Goal: Information Seeking & Learning: Learn about a topic

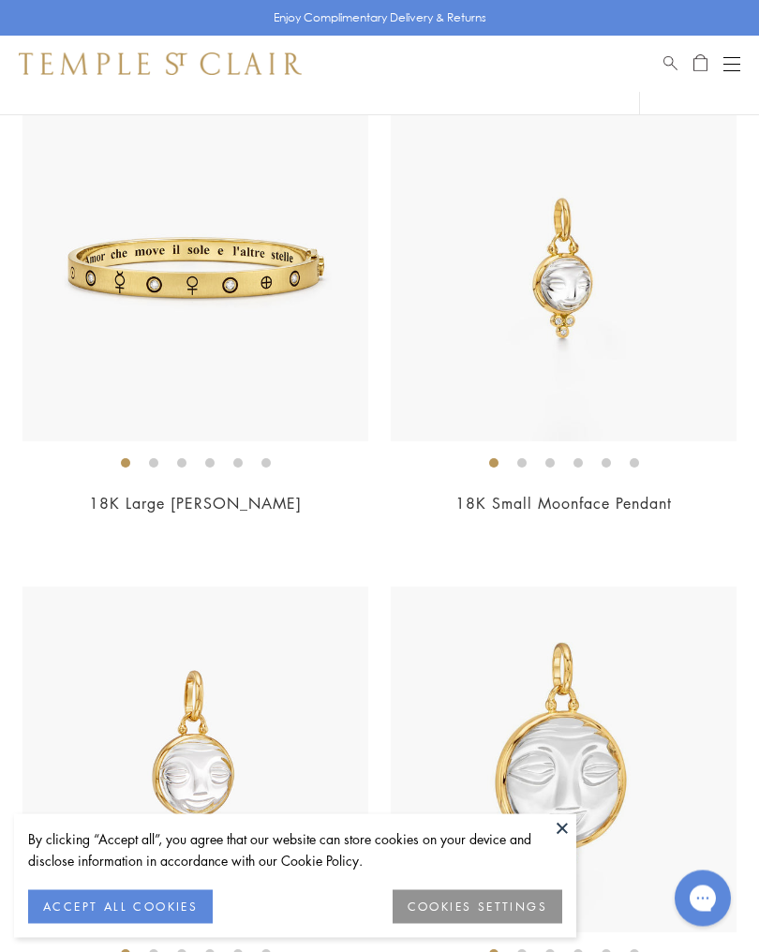
scroll to position [5342, 0]
click at [670, 408] on img at bounding box center [564, 269] width 346 height 346
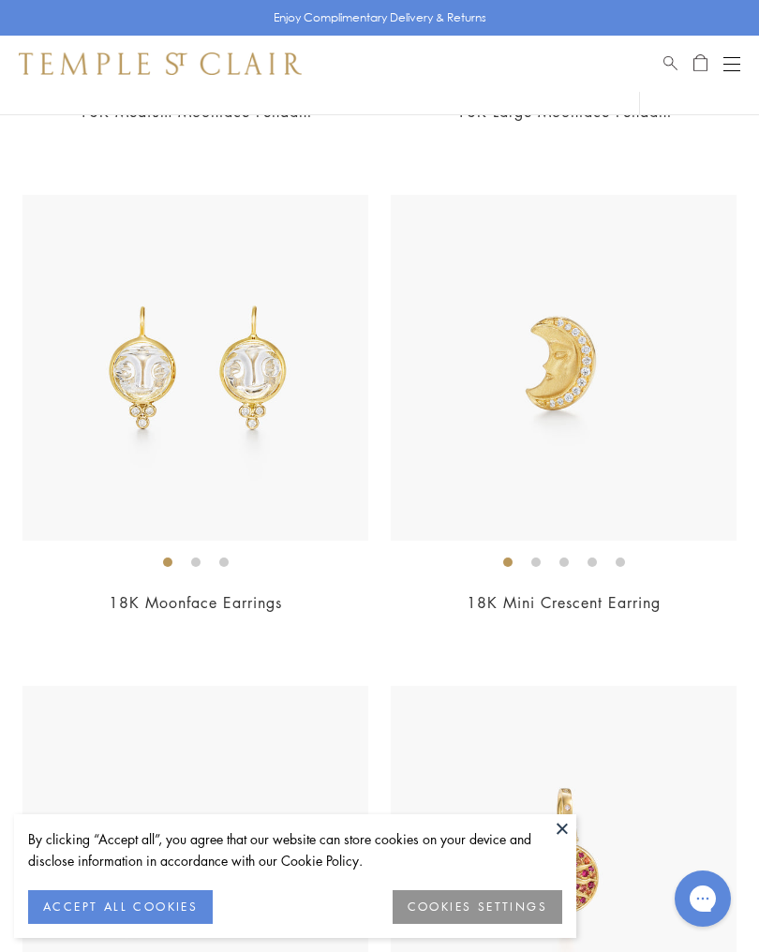
scroll to position [6245, 0]
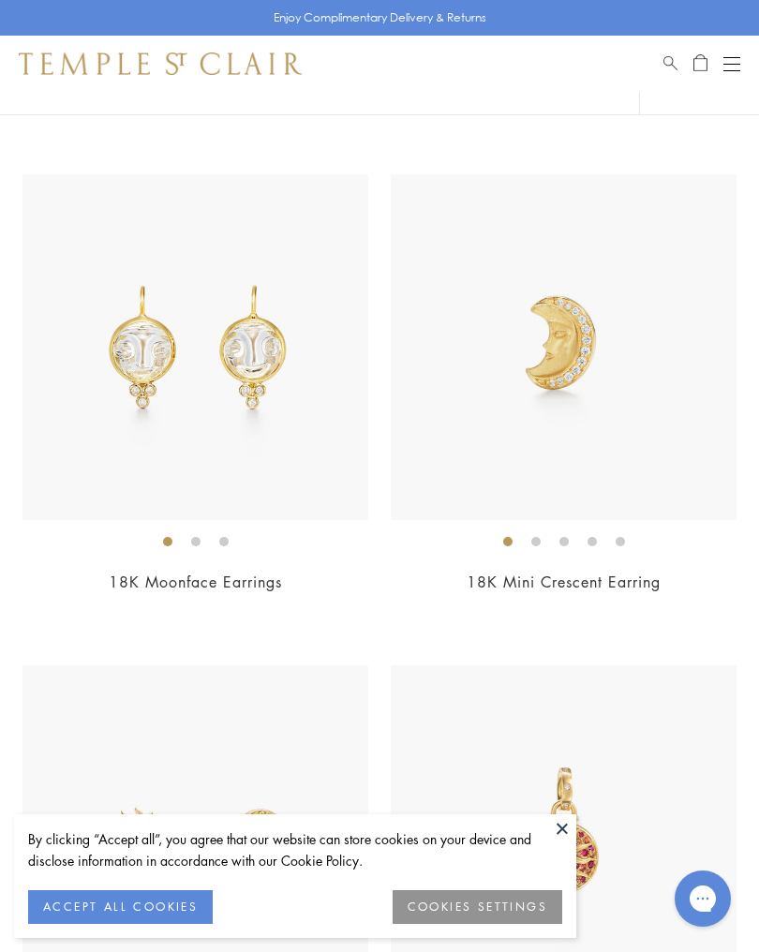
click at [626, 461] on img at bounding box center [564, 347] width 346 height 346
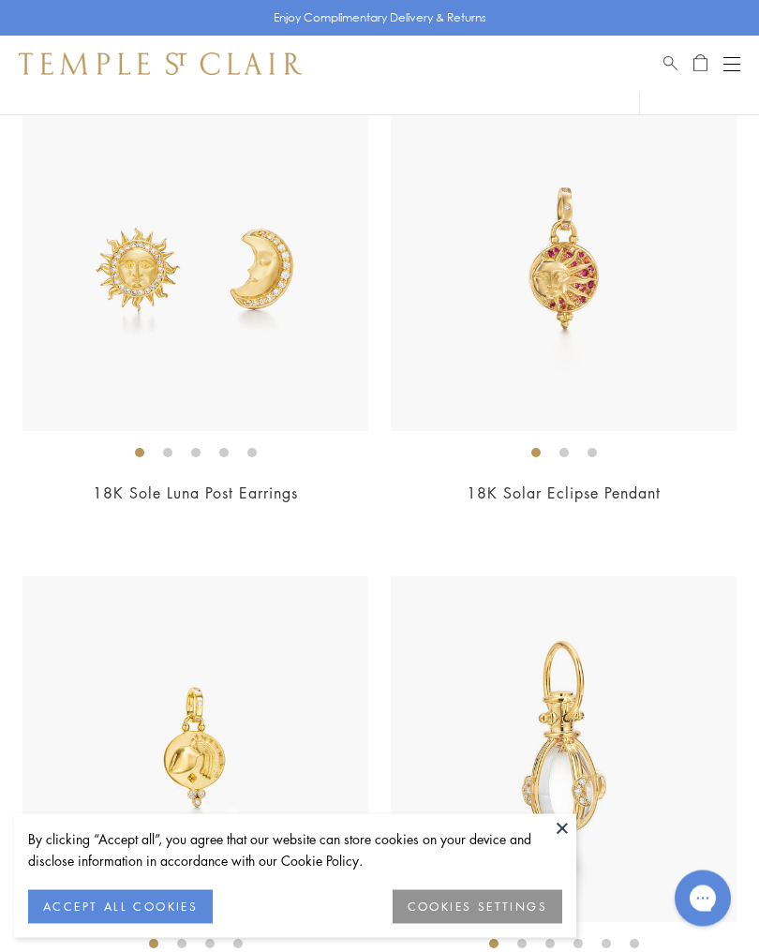
scroll to position [6826, 0]
click at [102, 387] on img at bounding box center [195, 258] width 346 height 346
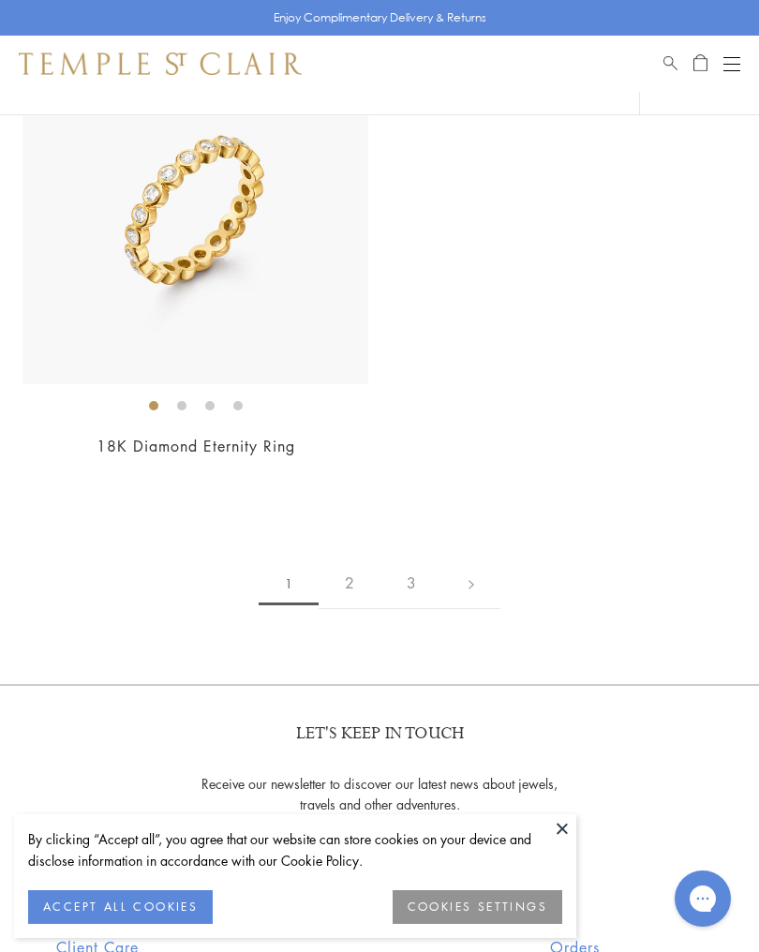
scroll to position [12790, 0]
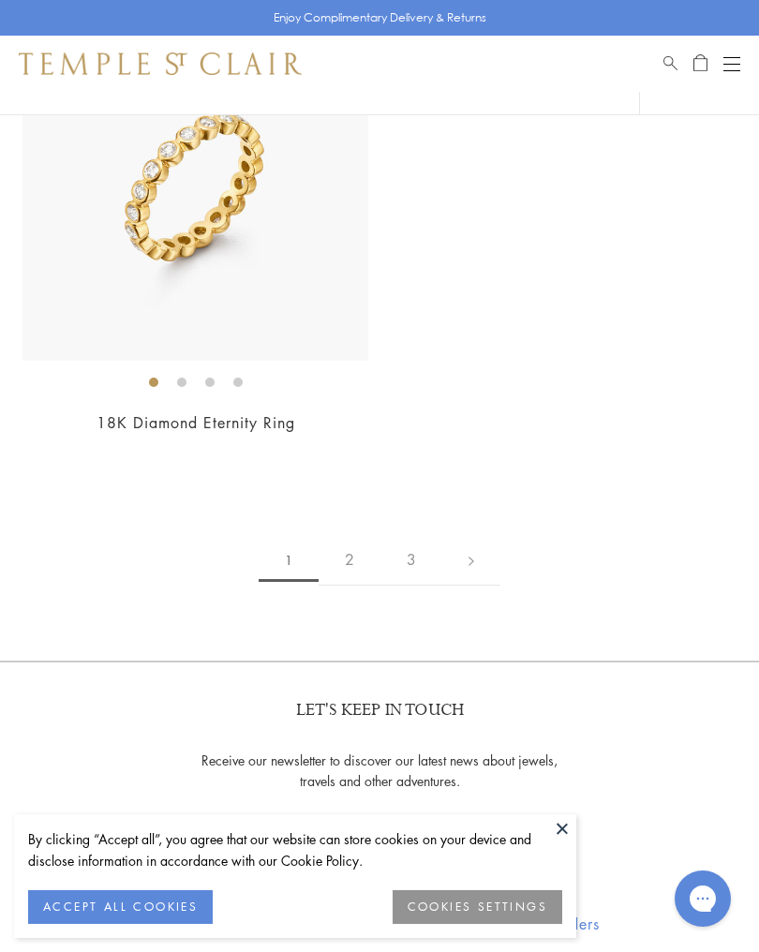
click at [353, 536] on link "2" at bounding box center [350, 560] width 62 height 52
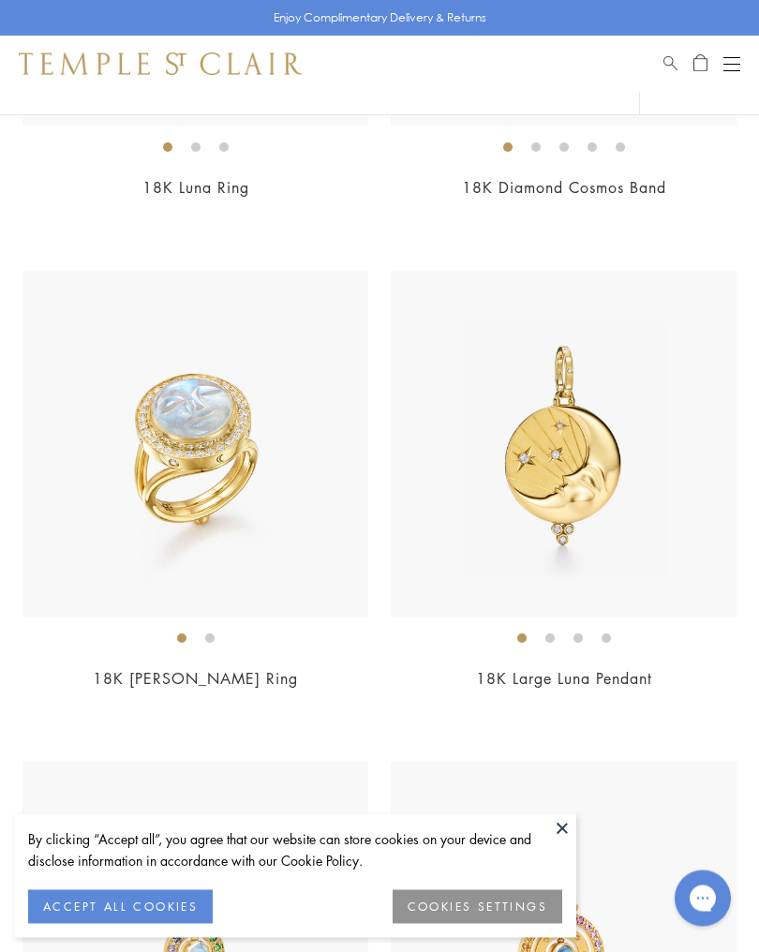
scroll to position [3694, 0]
click at [112, 508] on img at bounding box center [195, 443] width 346 height 346
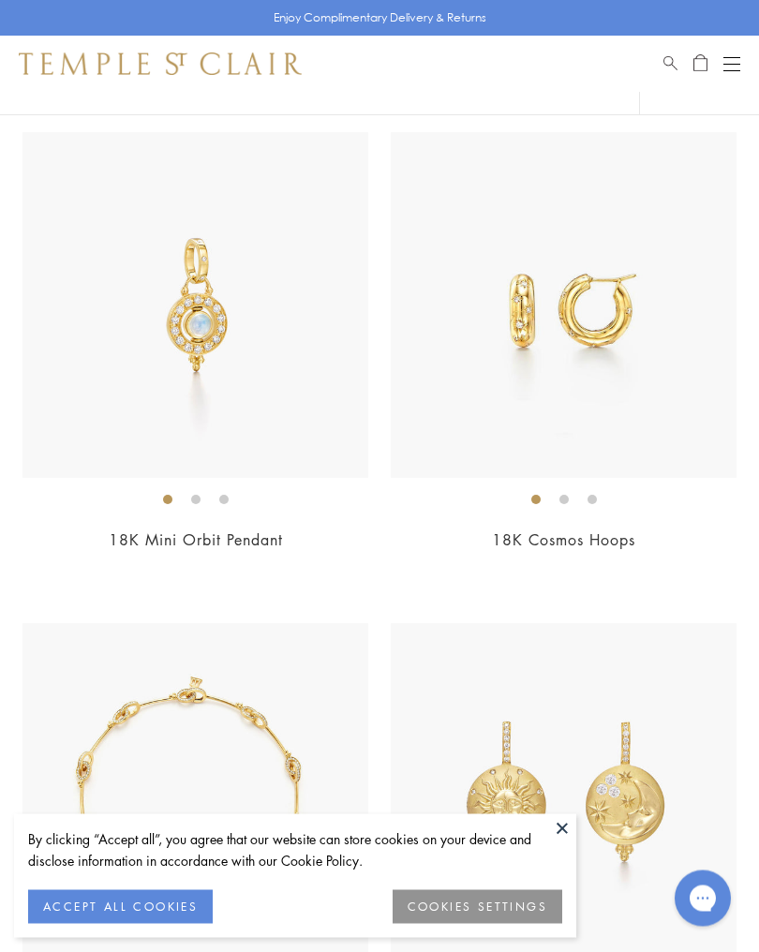
scroll to position [5305, 0]
click at [84, 467] on img at bounding box center [195, 305] width 346 height 346
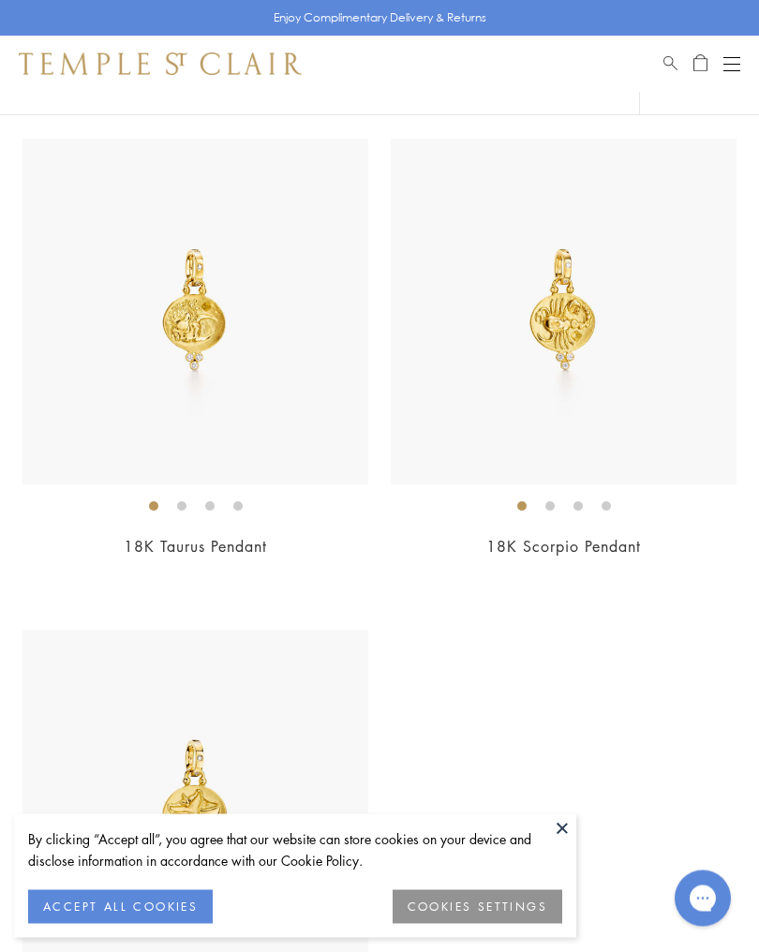
scroll to position [12215, 0]
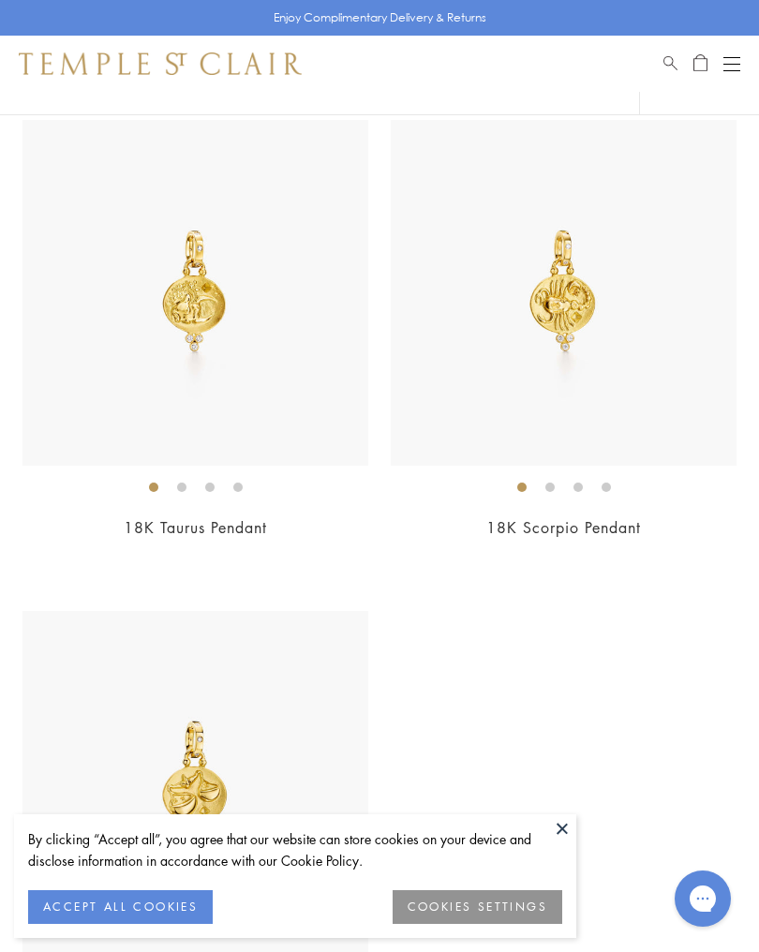
click at [713, 320] on img at bounding box center [564, 293] width 346 height 346
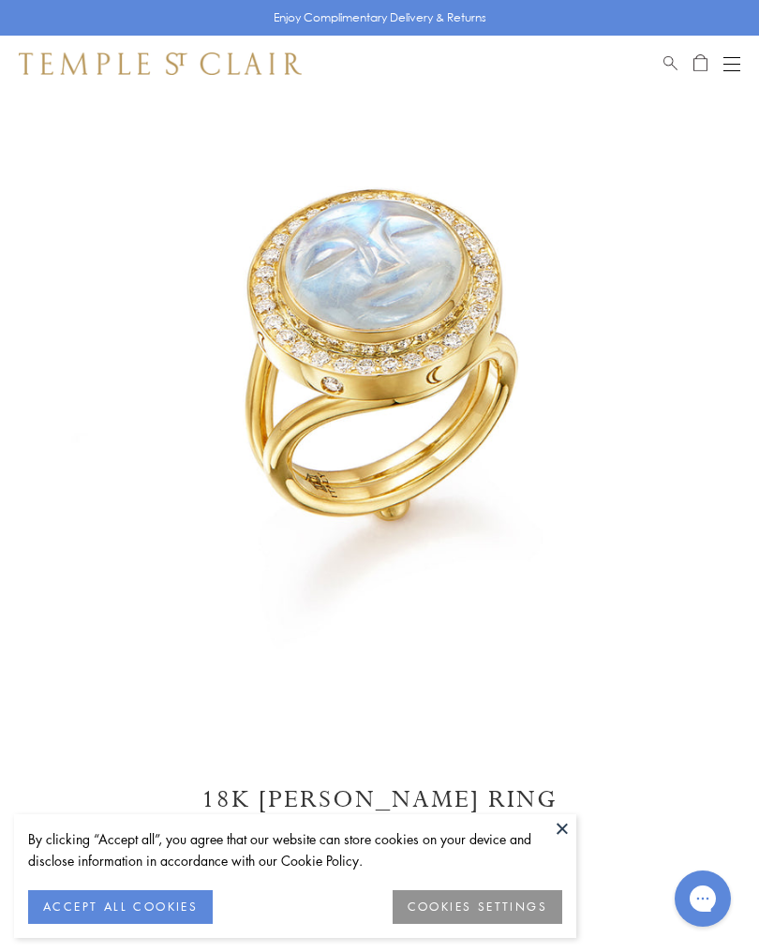
scroll to position [127, 0]
